Goal: Task Accomplishment & Management: Manage account settings

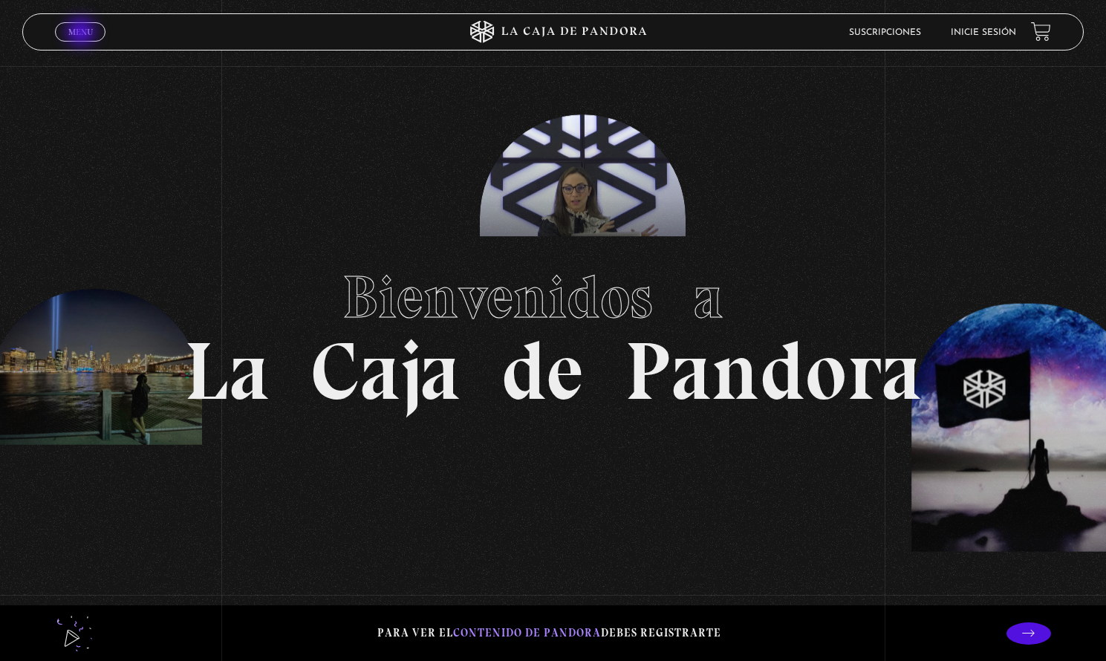
click at [82, 33] on span "Menu" at bounding box center [80, 31] width 25 height 9
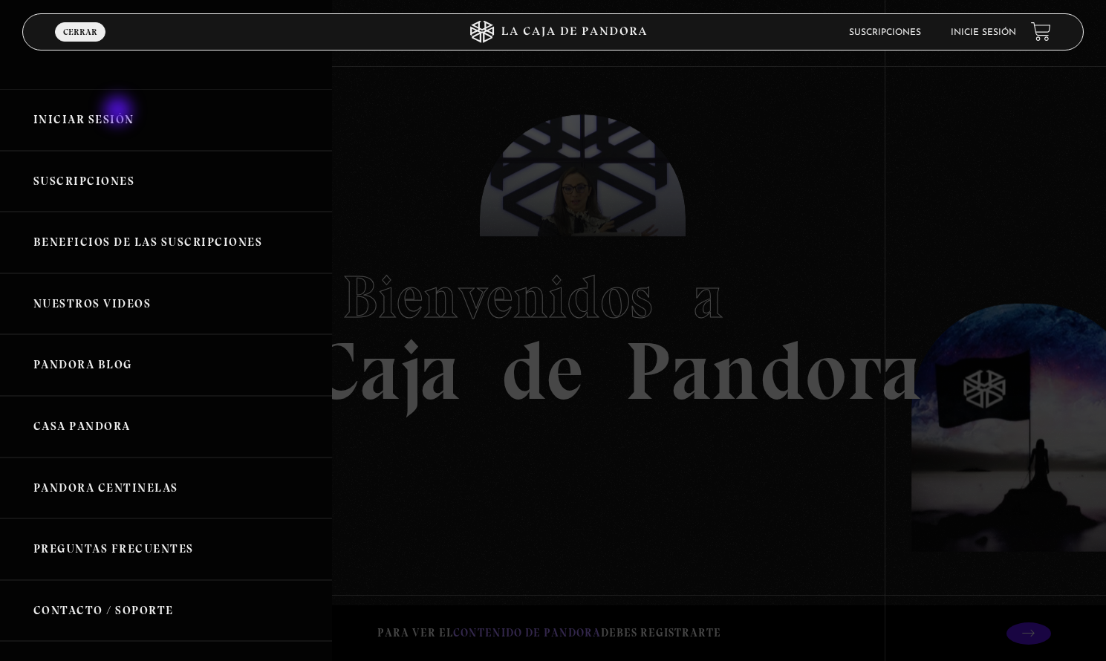
click at [120, 112] on link "Iniciar Sesión" at bounding box center [166, 120] width 332 height 62
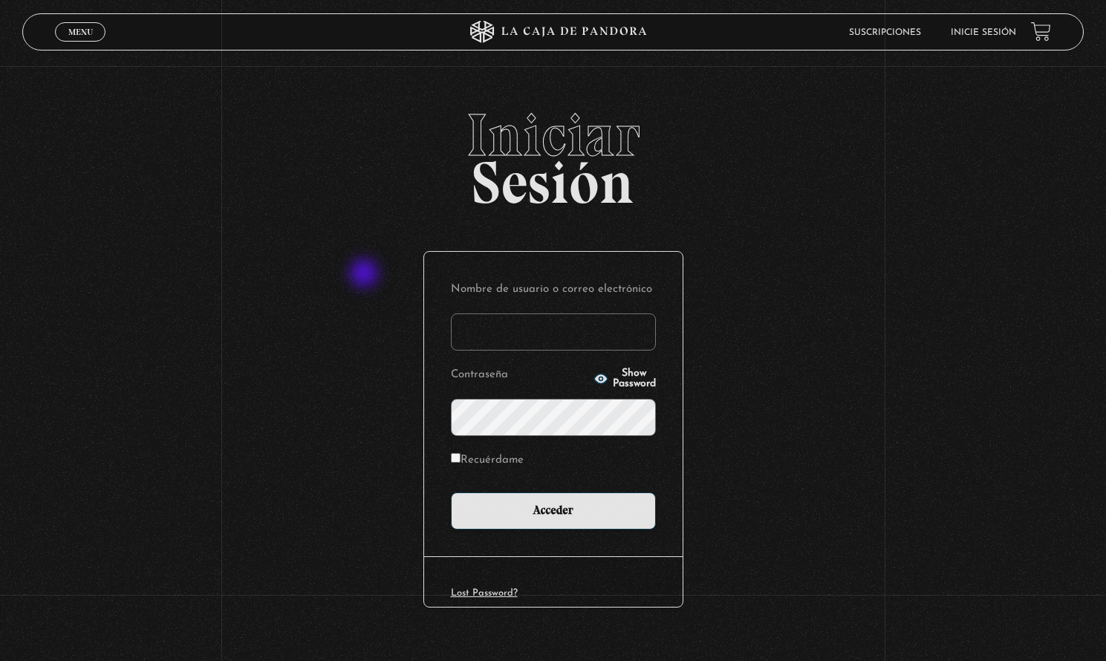
type input "[EMAIL_ADDRESS][DOMAIN_NAME]"
click at [559, 510] on input "Acceder" at bounding box center [553, 510] width 205 height 37
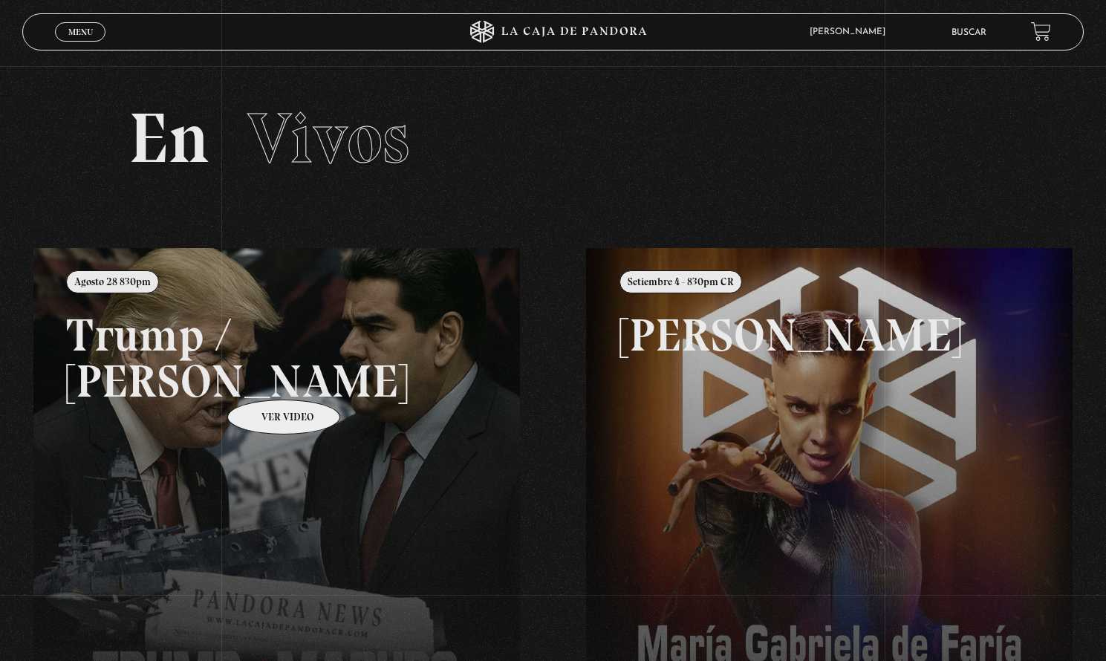
click at [264, 378] on link at bounding box center [586, 578] width 1106 height 661
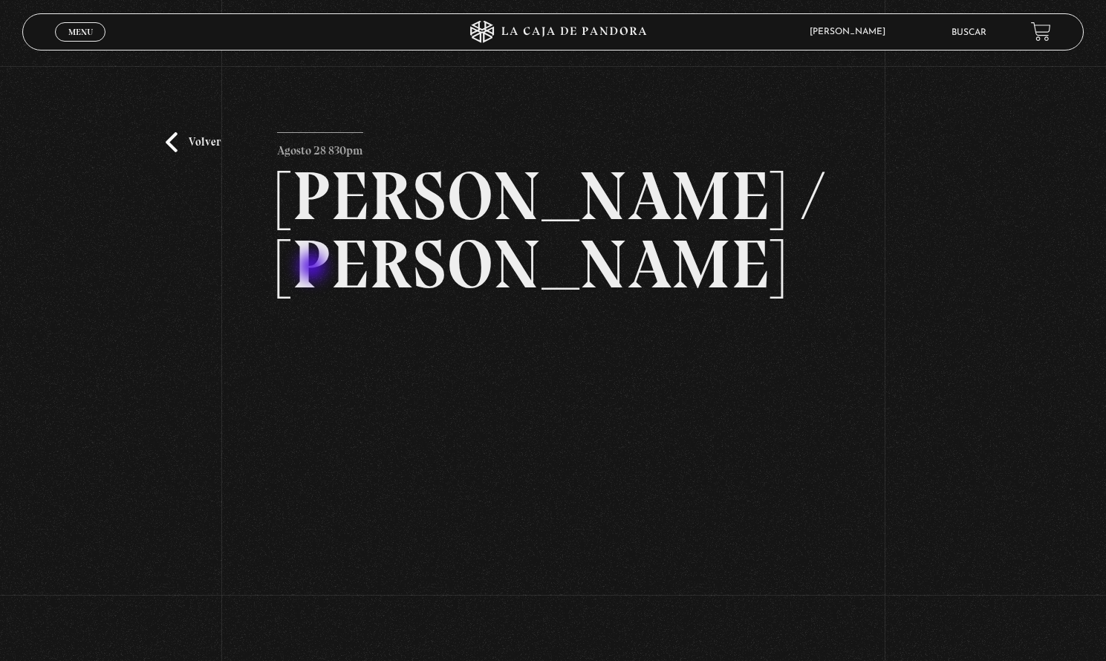
click at [313, 250] on article "Agosto 28 830pm [PERSON_NAME] / [GEOGRAPHIC_DATA]" at bounding box center [553, 381] width 552 height 499
